Goal: Browse casually

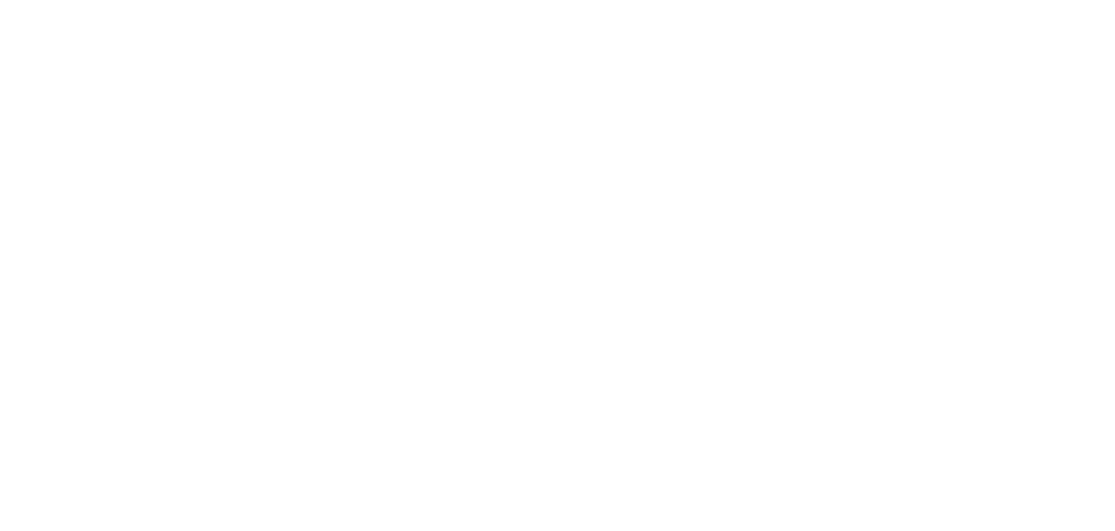
click at [191, 55] on html at bounding box center [557, 27] width 1115 height 55
